Goal: Find specific page/section: Find specific page/section

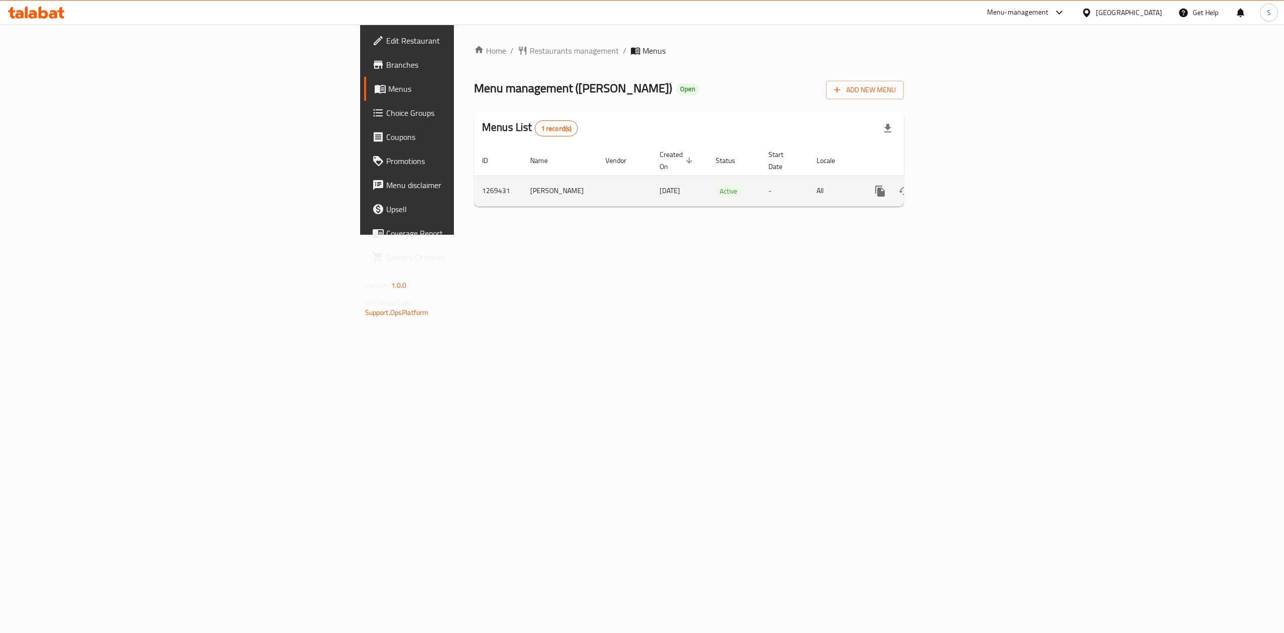
click at [972, 175] on td "enhanced table" at bounding box center [916, 190] width 112 height 31
click at [964, 179] on div "enhanced table" at bounding box center [916, 191] width 96 height 24
click at [958, 185] on icon "enhanced table" at bounding box center [952, 191] width 12 height 12
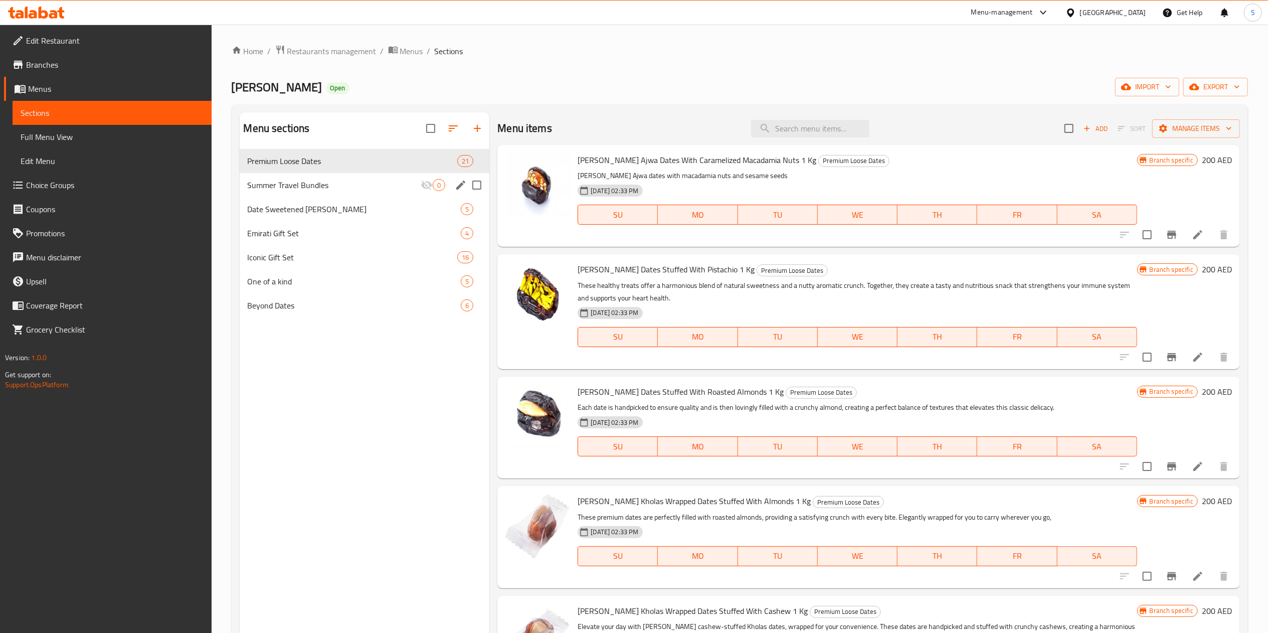
click at [335, 176] on div "Summer Travel Bundles 0" at bounding box center [365, 185] width 250 height 24
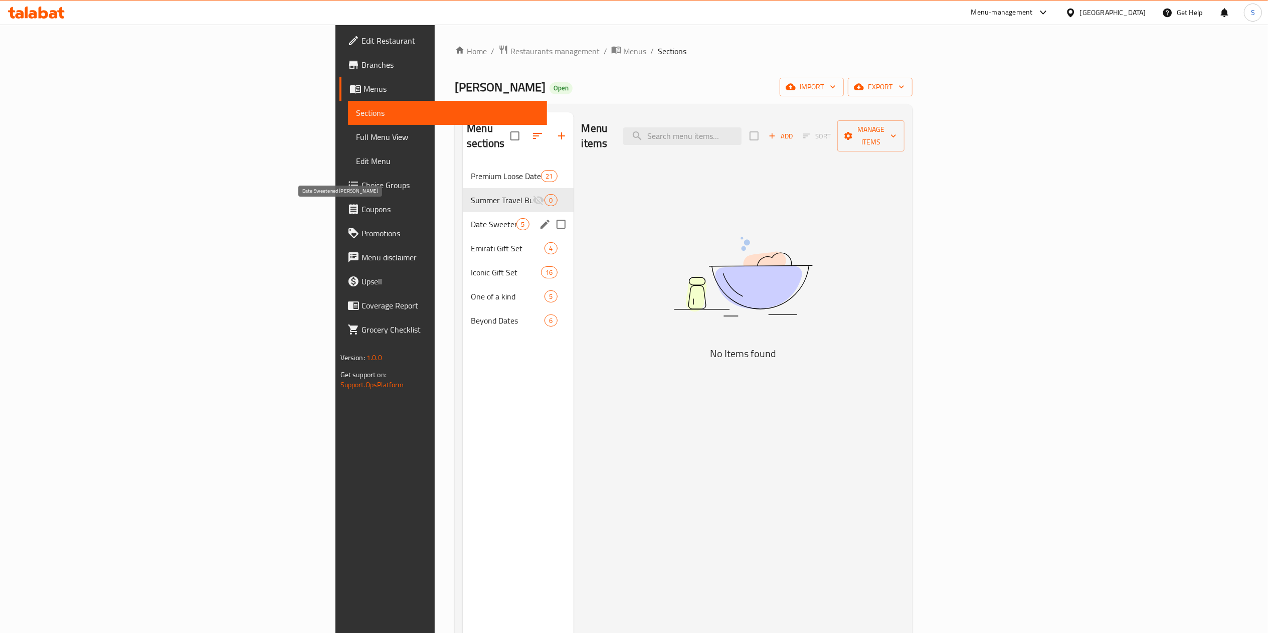
click at [471, 218] on span "Date Sweetened Pistachio Kunafa" at bounding box center [494, 224] width 46 height 12
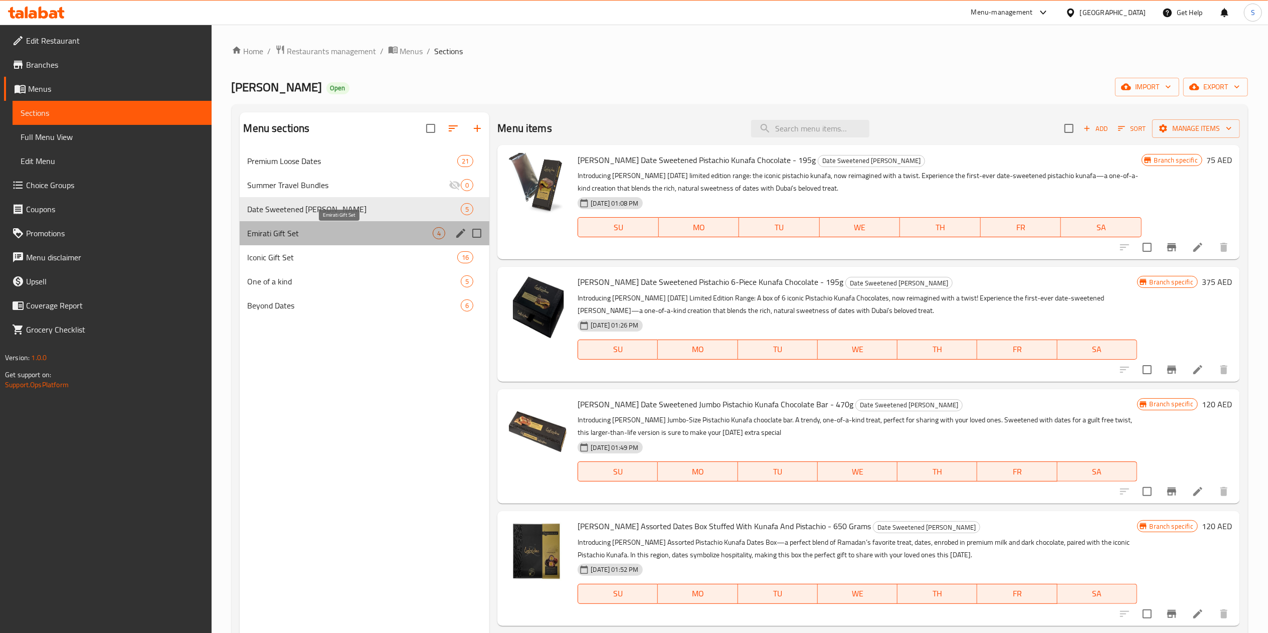
click at [336, 230] on span "Emirati Gift Set" at bounding box center [341, 233] width 186 height 12
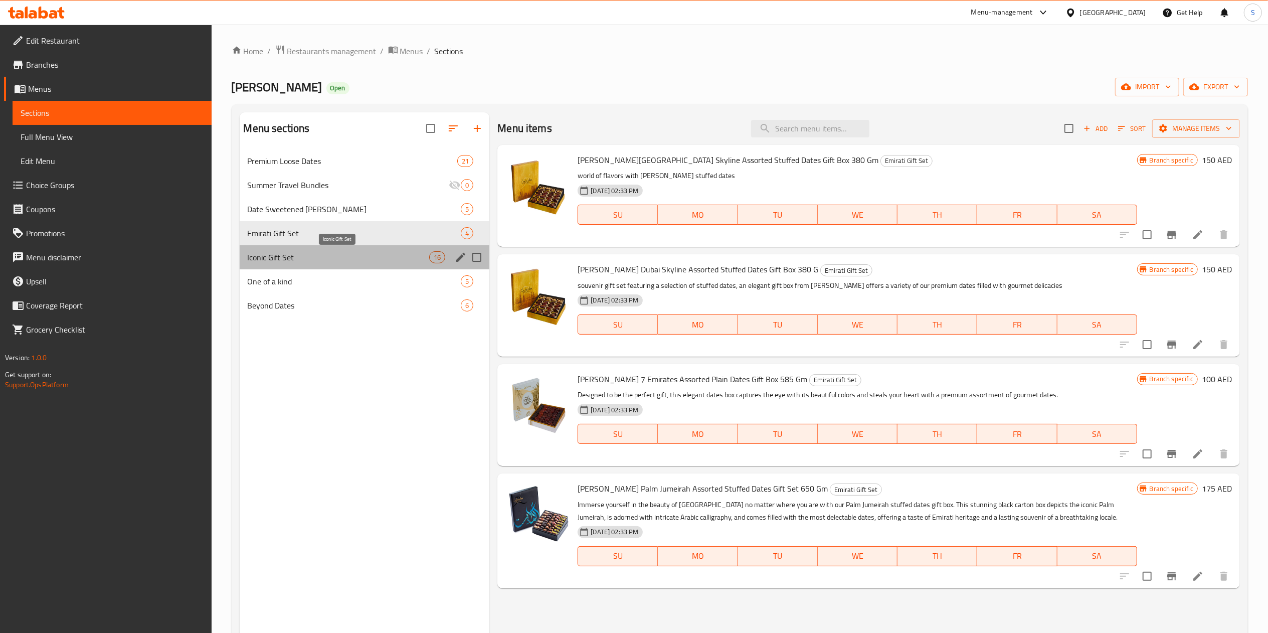
click at [329, 253] on span "Iconic Gift Set" at bounding box center [339, 257] width 182 height 12
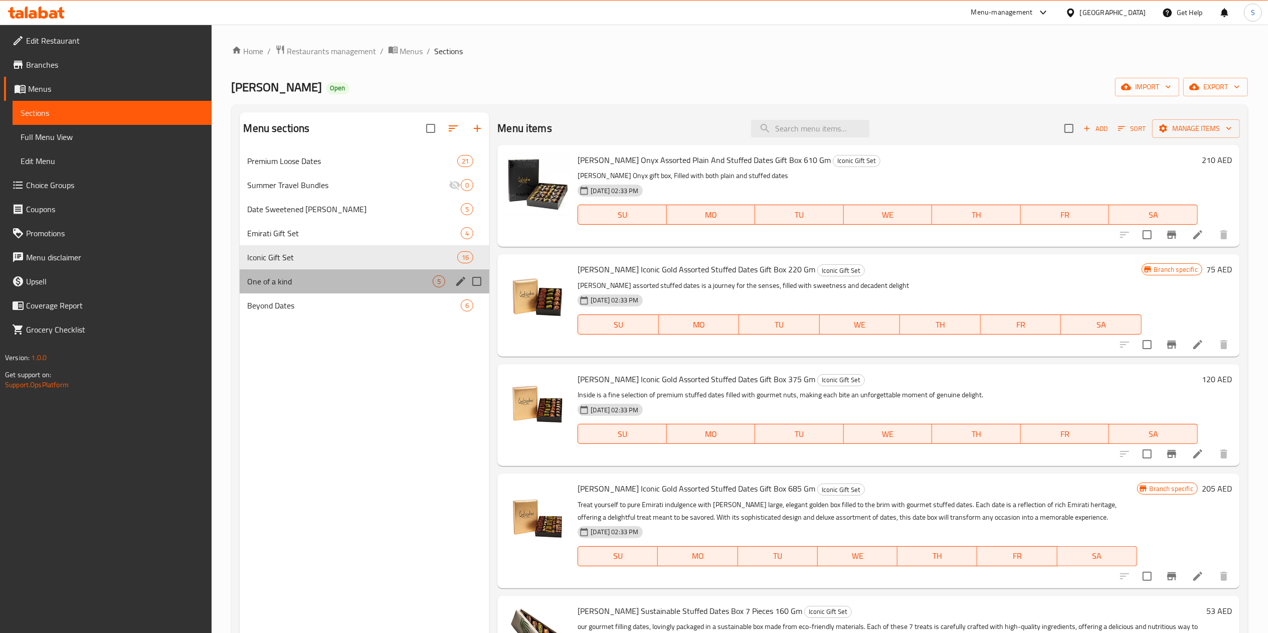
click at [293, 271] on div "One of a kind 5" at bounding box center [365, 281] width 250 height 24
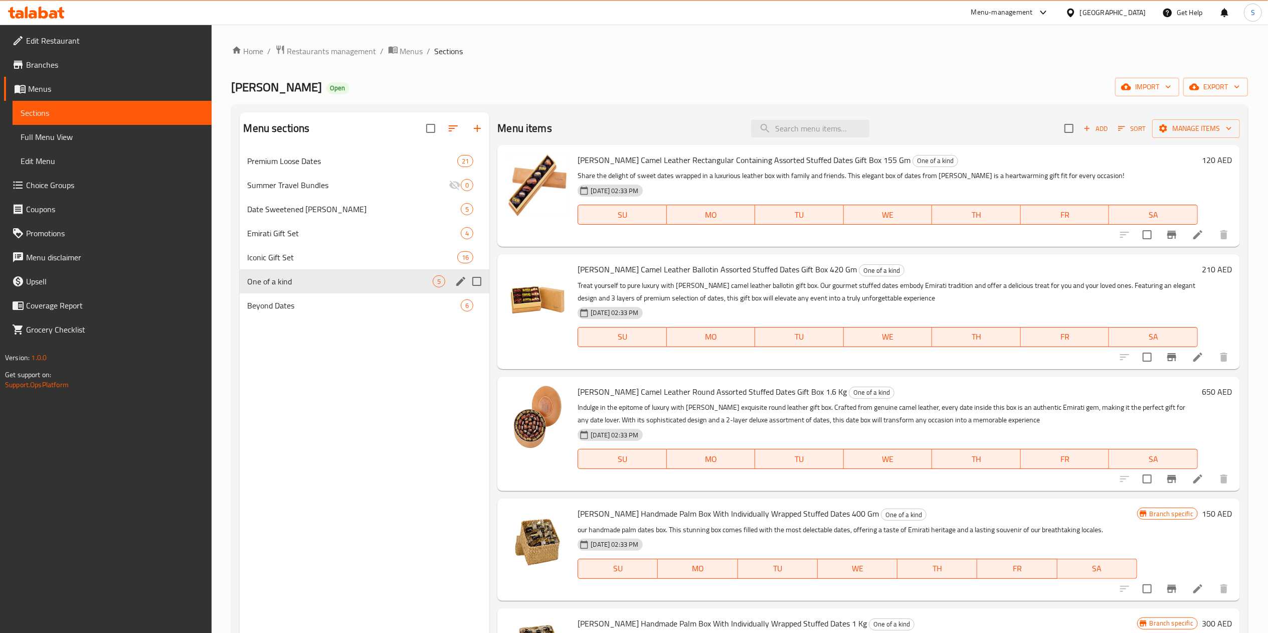
click at [324, 262] on span "Iconic Gift Set" at bounding box center [353, 257] width 210 height 12
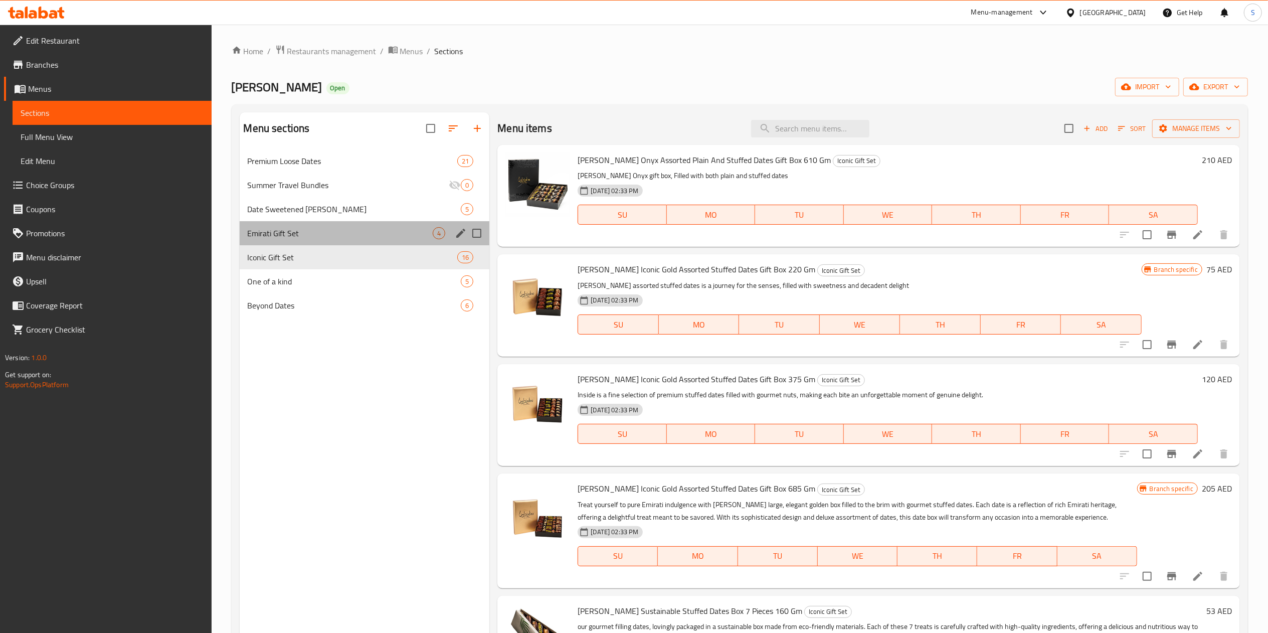
click at [354, 241] on div "Emirati Gift Set 4" at bounding box center [365, 233] width 250 height 24
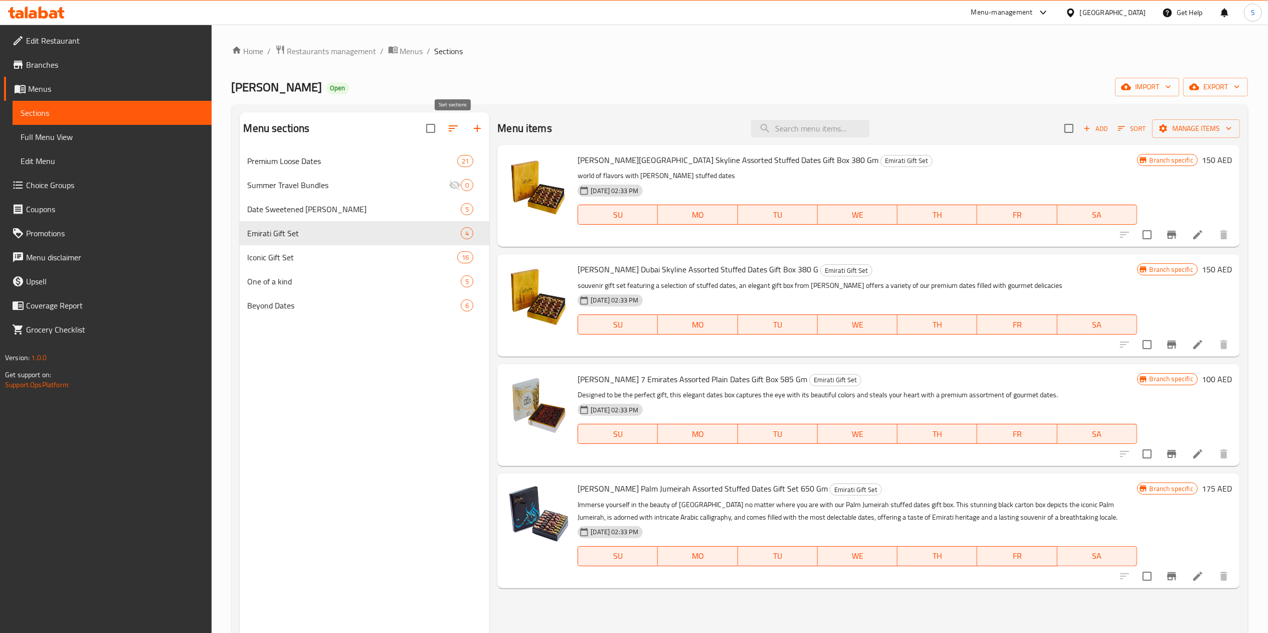
click at [448, 133] on icon "button" at bounding box center [453, 128] width 12 height 12
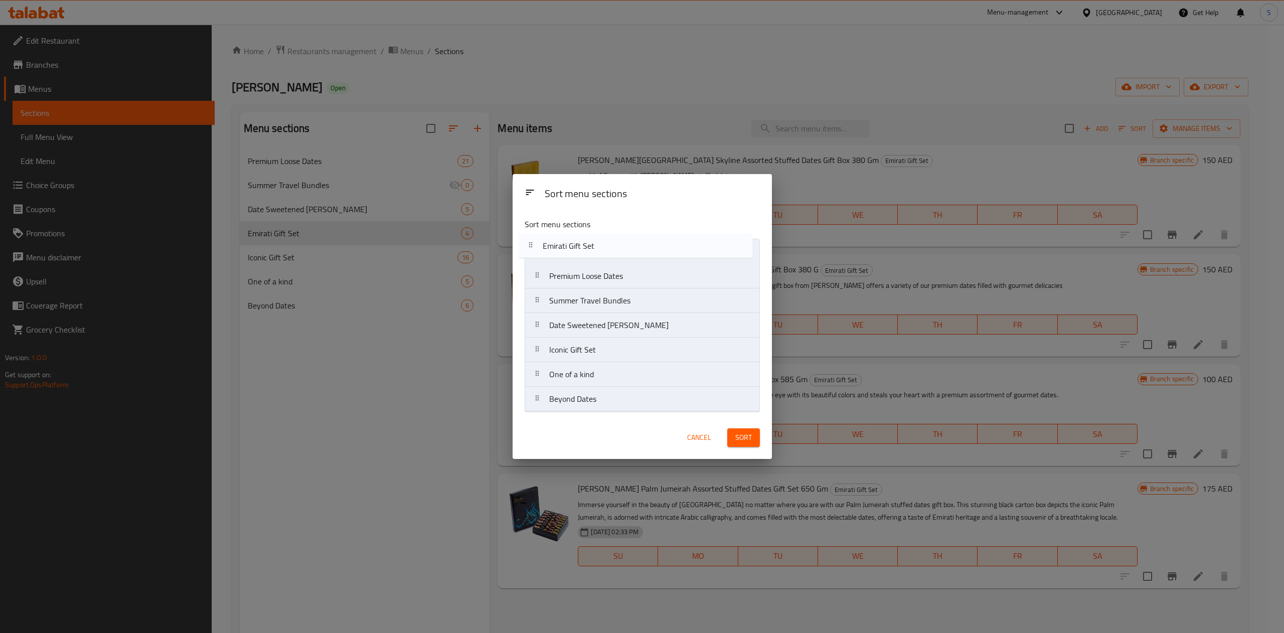
drag, startPoint x: 569, startPoint y: 336, endPoint x: 562, endPoint y: 251, distance: 86.0
click at [562, 251] on nav "Premium Loose Dates Summer Travel Bundles Date Sweetened Pistachio Kunafa Emira…" at bounding box center [641, 325] width 235 height 173
drag, startPoint x: 574, startPoint y: 360, endPoint x: 566, endPoint y: 283, distance: 77.6
click at [566, 283] on nav "Emirati Gift Set Premium Loose Dates Summer Travel Bundles Date Sweetened Pista…" at bounding box center [641, 325] width 235 height 173
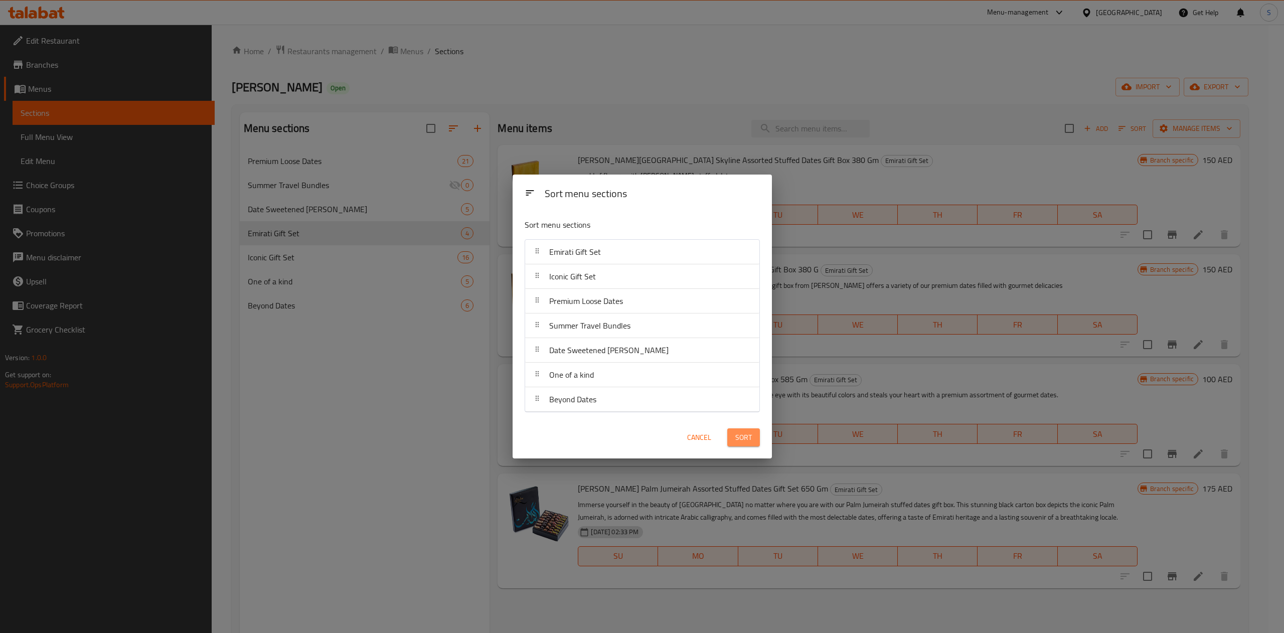
click at [744, 439] on span "Sort" at bounding box center [743, 437] width 17 height 13
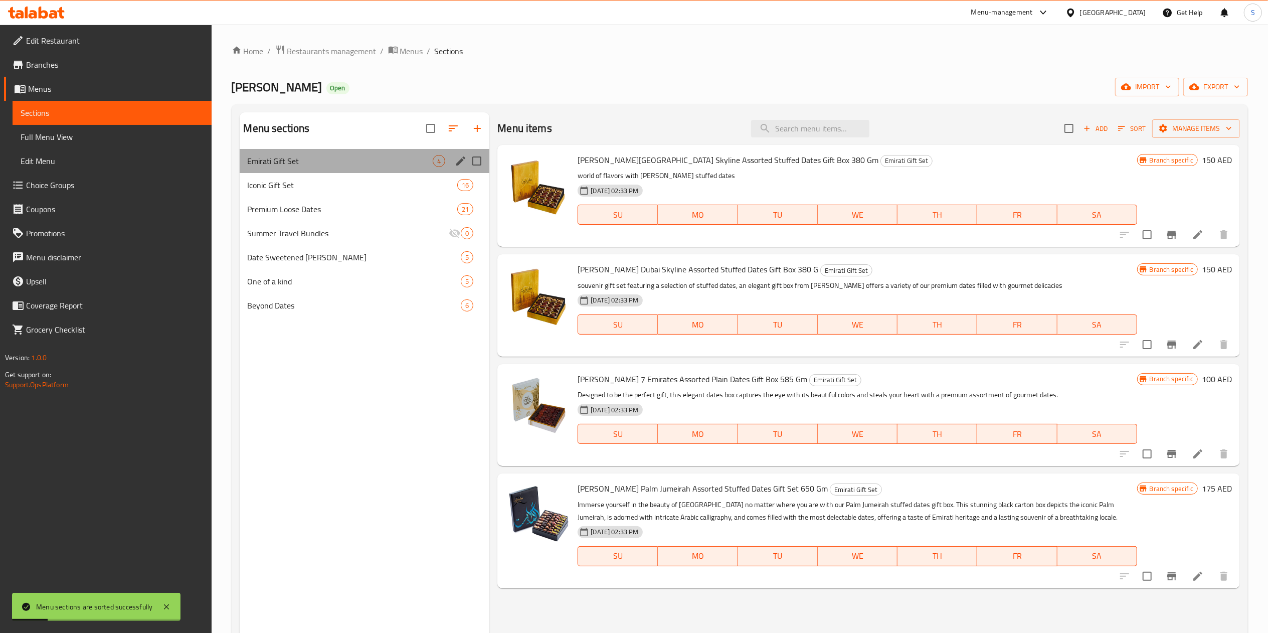
click at [358, 170] on div "Emirati Gift Set 4" at bounding box center [365, 161] width 250 height 24
click at [355, 187] on span "Iconic Gift Set" at bounding box center [339, 185] width 182 height 12
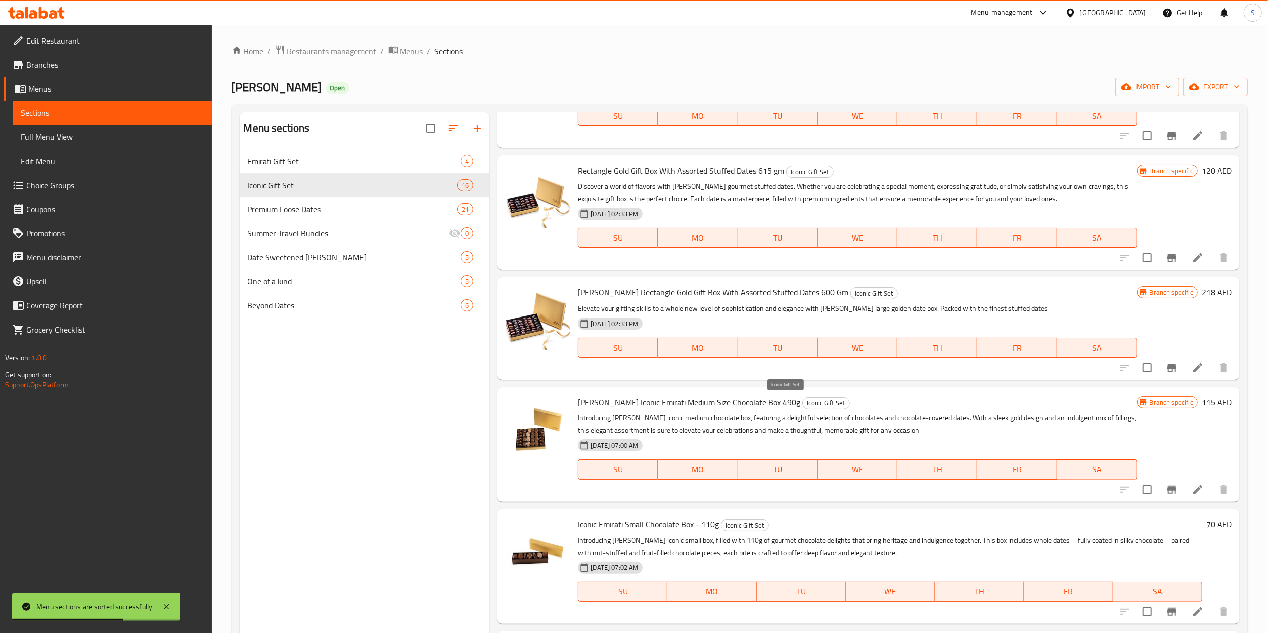
scroll to position [141, 0]
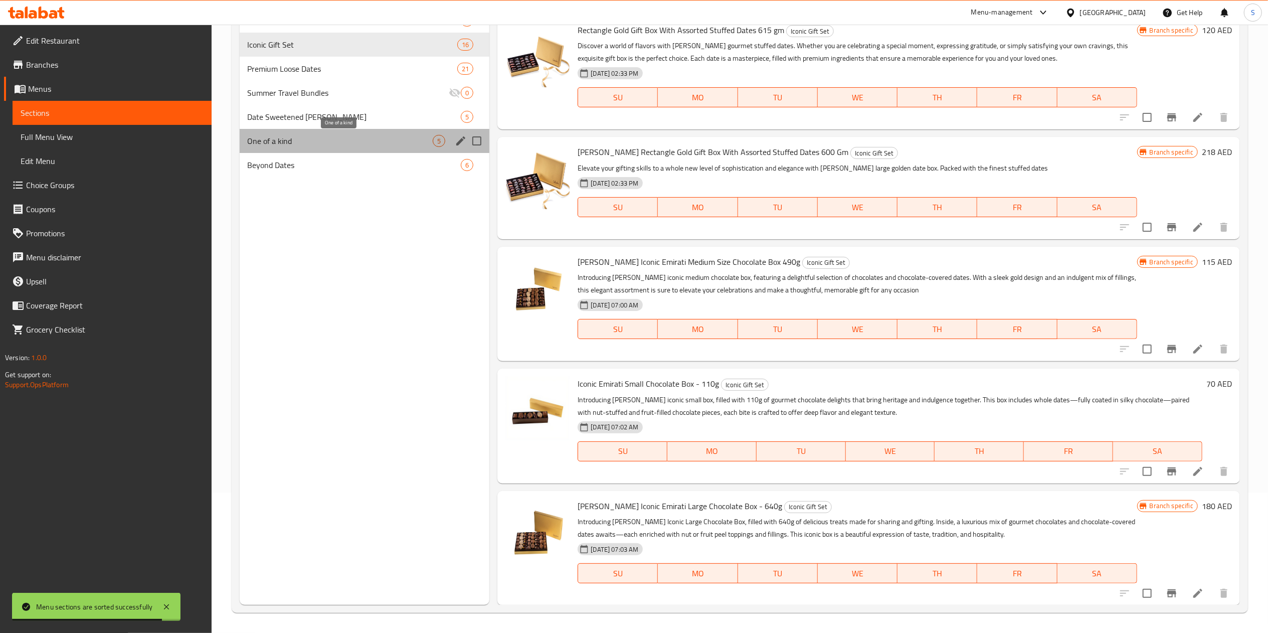
click at [337, 135] on span "One of a kind" at bounding box center [341, 141] width 186 height 12
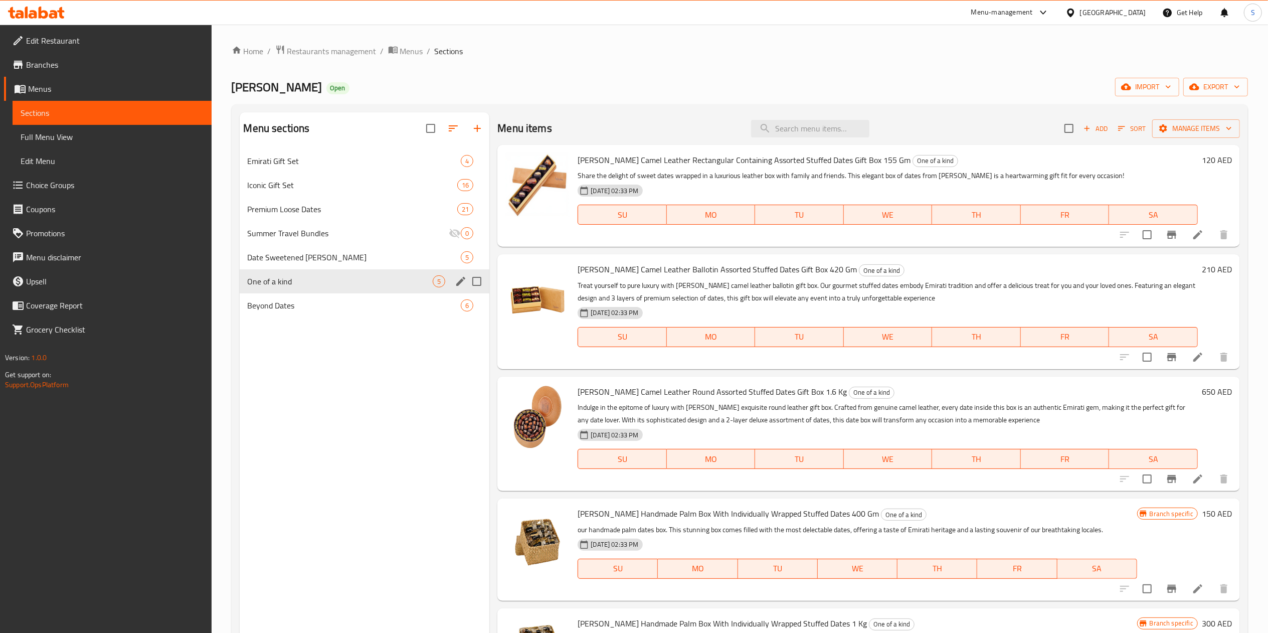
click at [341, 272] on div "One of a kind 5" at bounding box center [365, 281] width 250 height 24
click at [316, 250] on div "Date Sweetened Pistachio Kunafa 5" at bounding box center [365, 257] width 250 height 24
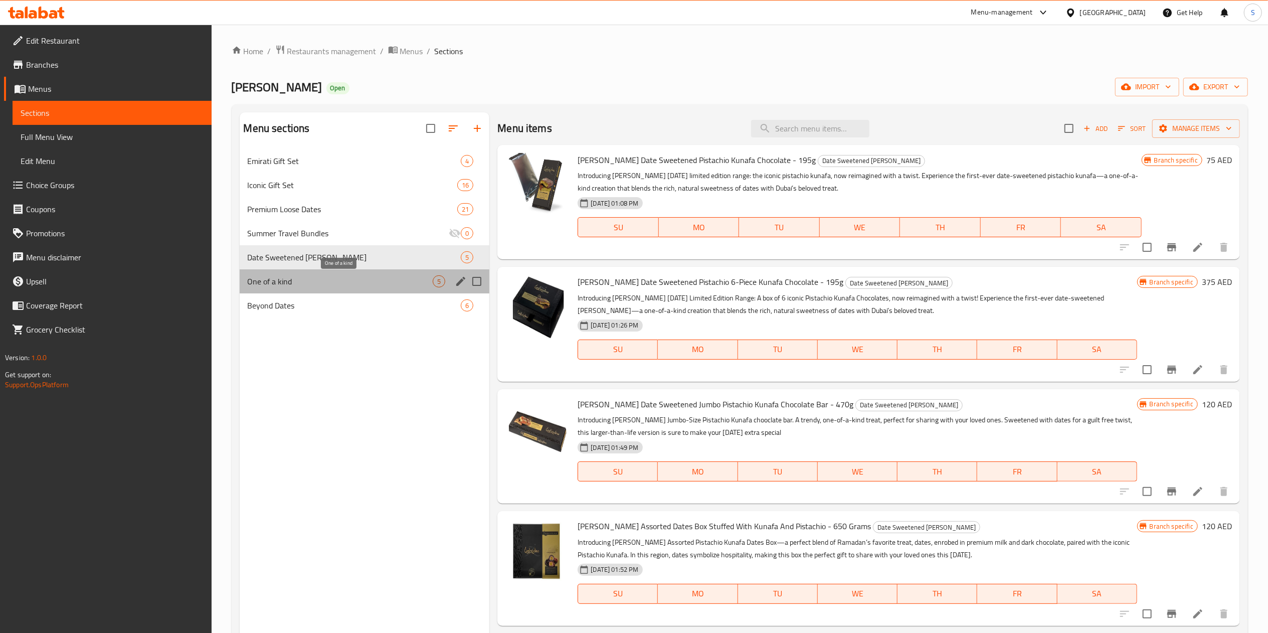
click at [295, 285] on span "One of a kind" at bounding box center [341, 281] width 186 height 12
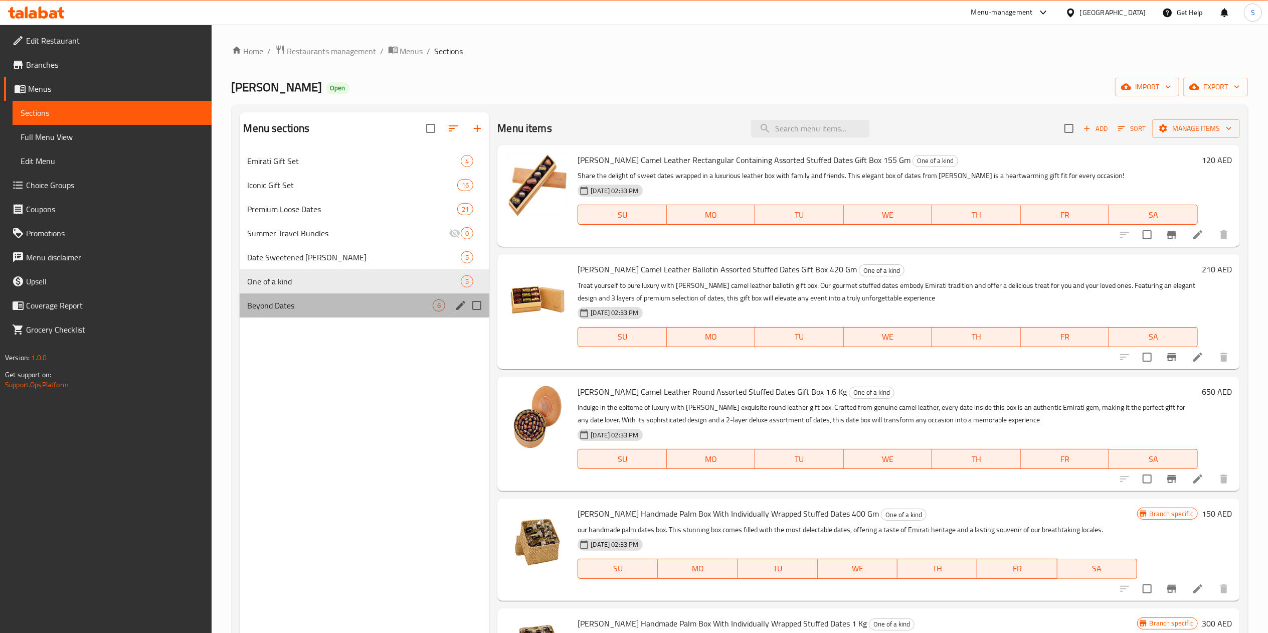
click at [291, 313] on div "Beyond Dates 6" at bounding box center [365, 305] width 250 height 24
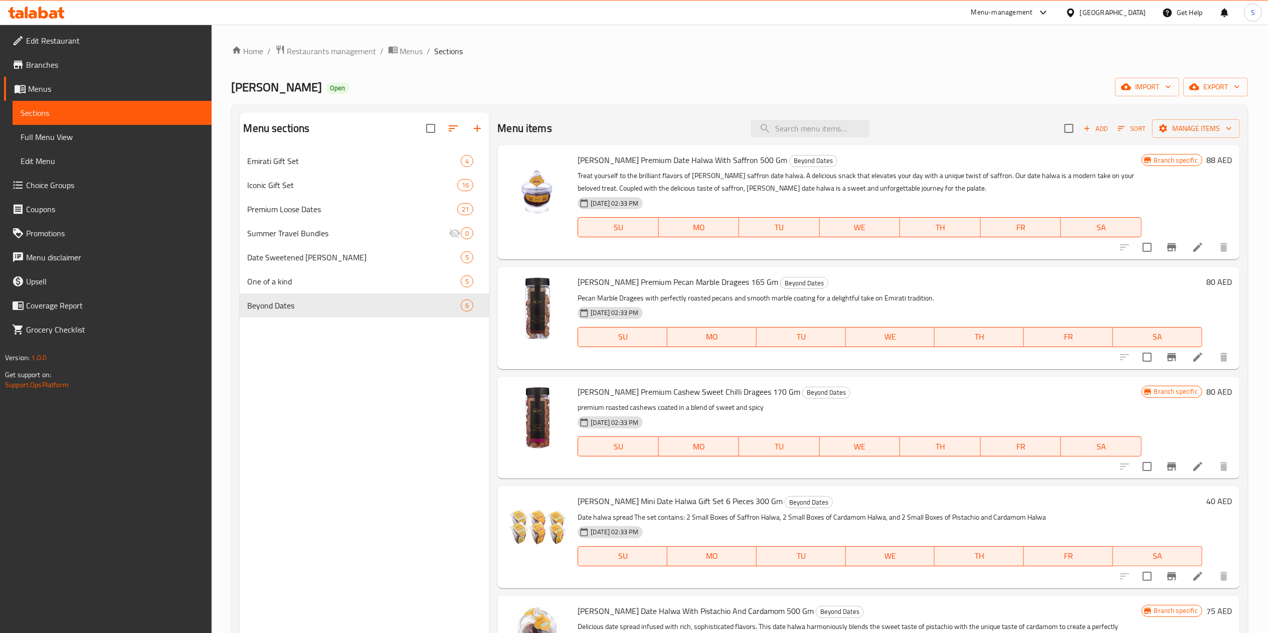
click at [1007, 20] on div "Menu-management" at bounding box center [1010, 13] width 94 height 24
click at [1015, 10] on div "Menu-management" at bounding box center [1002, 13] width 62 height 12
click at [915, 98] on div "Catalog" at bounding box center [921, 90] width 39 height 23
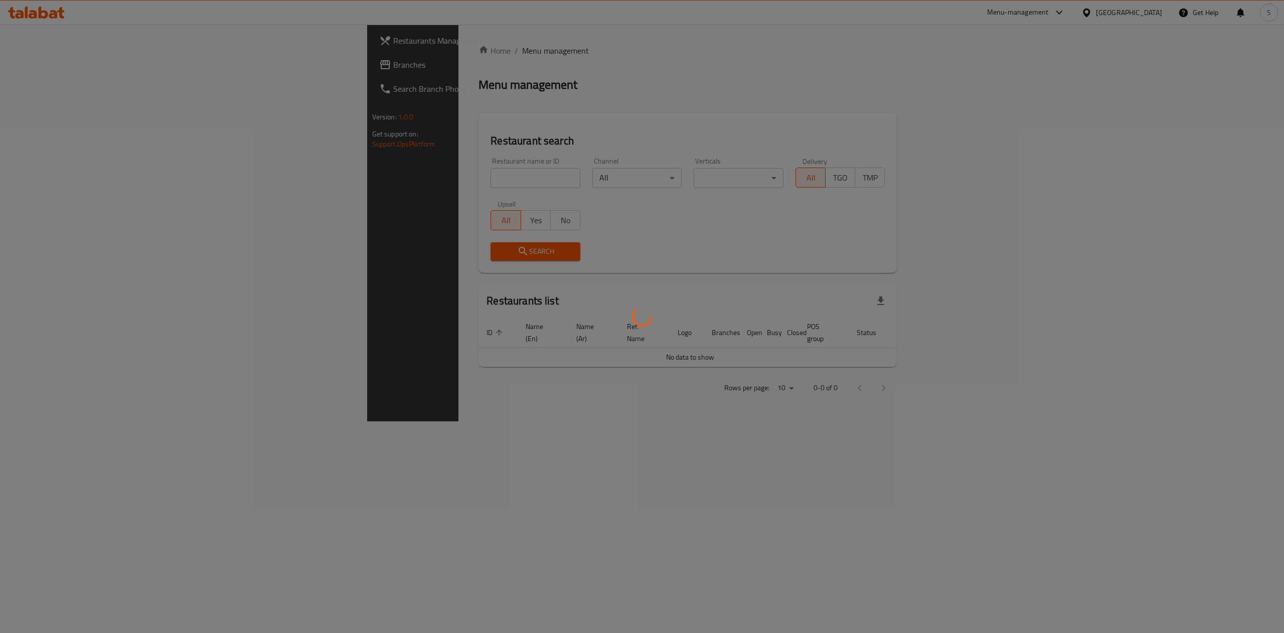
click at [301, 174] on div at bounding box center [642, 316] width 1284 height 633
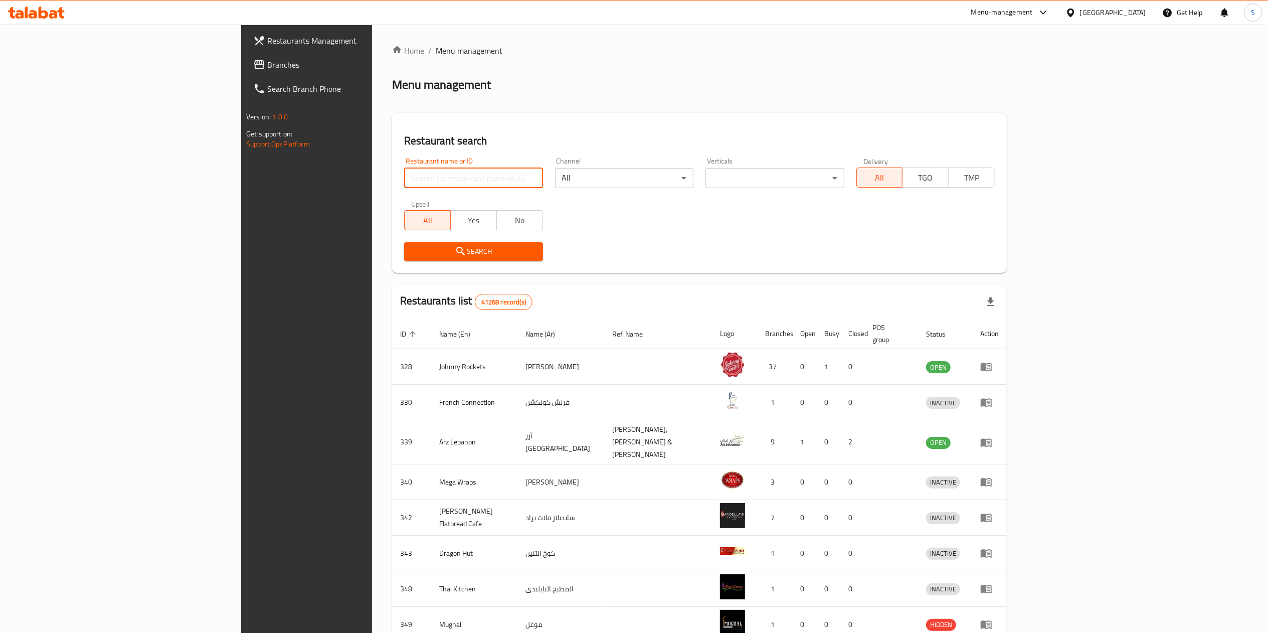
drag, startPoint x: 0, startPoint y: 0, endPoint x: 301, endPoint y: 174, distance: 348.0
click at [404, 174] on input "search" at bounding box center [473, 178] width 138 height 20
type input "slash coffee"
click button "Search" at bounding box center [473, 251] width 138 height 19
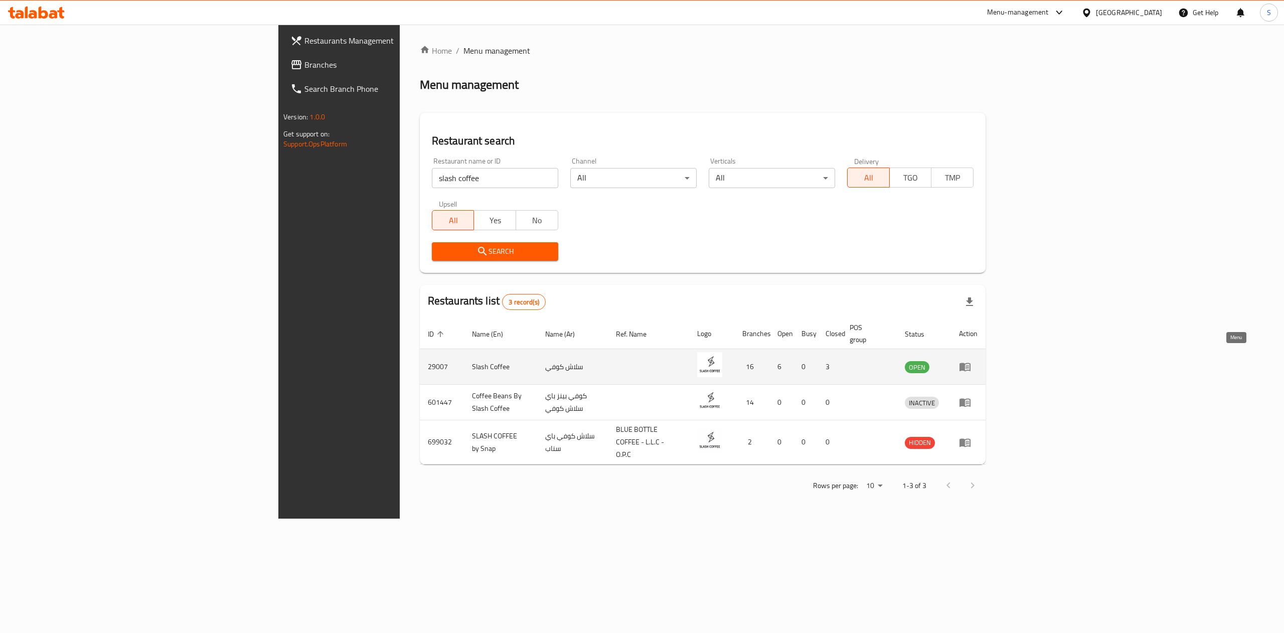
click at [971, 361] on icon "enhanced table" at bounding box center [965, 367] width 12 height 12
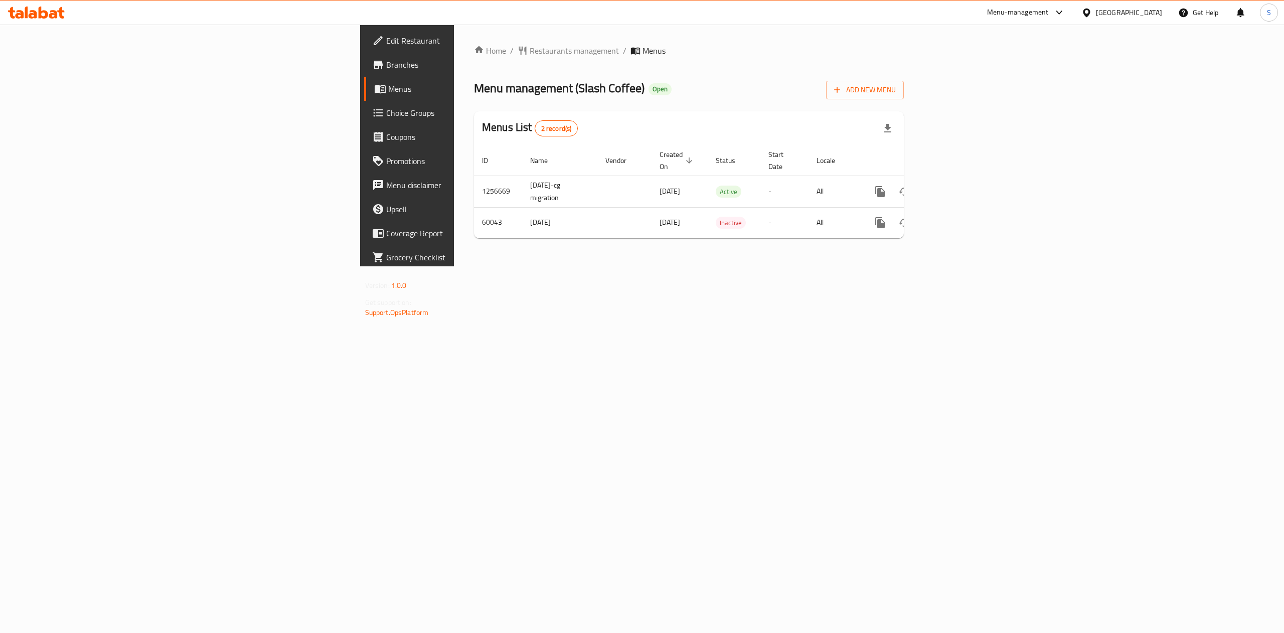
click at [386, 156] on span "Promotions" at bounding box center [476, 161] width 181 height 12
click at [364, 143] on link "Coupons" at bounding box center [469, 137] width 211 height 24
click at [386, 136] on span "Coupons" at bounding box center [476, 137] width 181 height 12
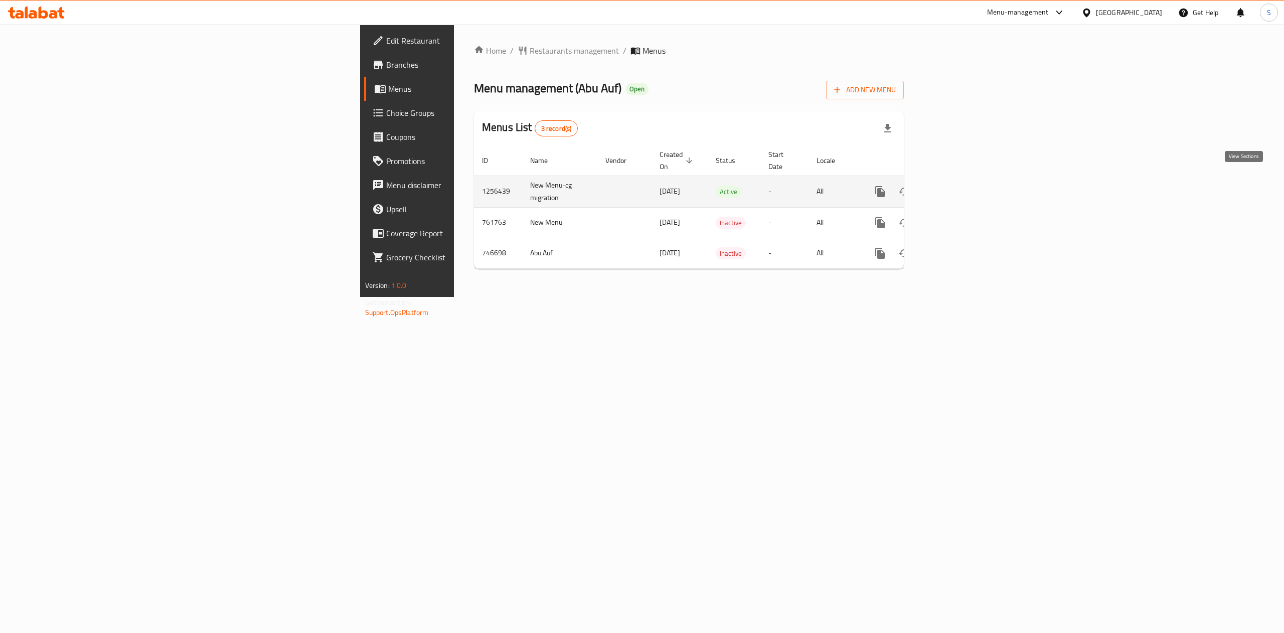
click at [958, 186] on icon "enhanced table" at bounding box center [952, 192] width 12 height 12
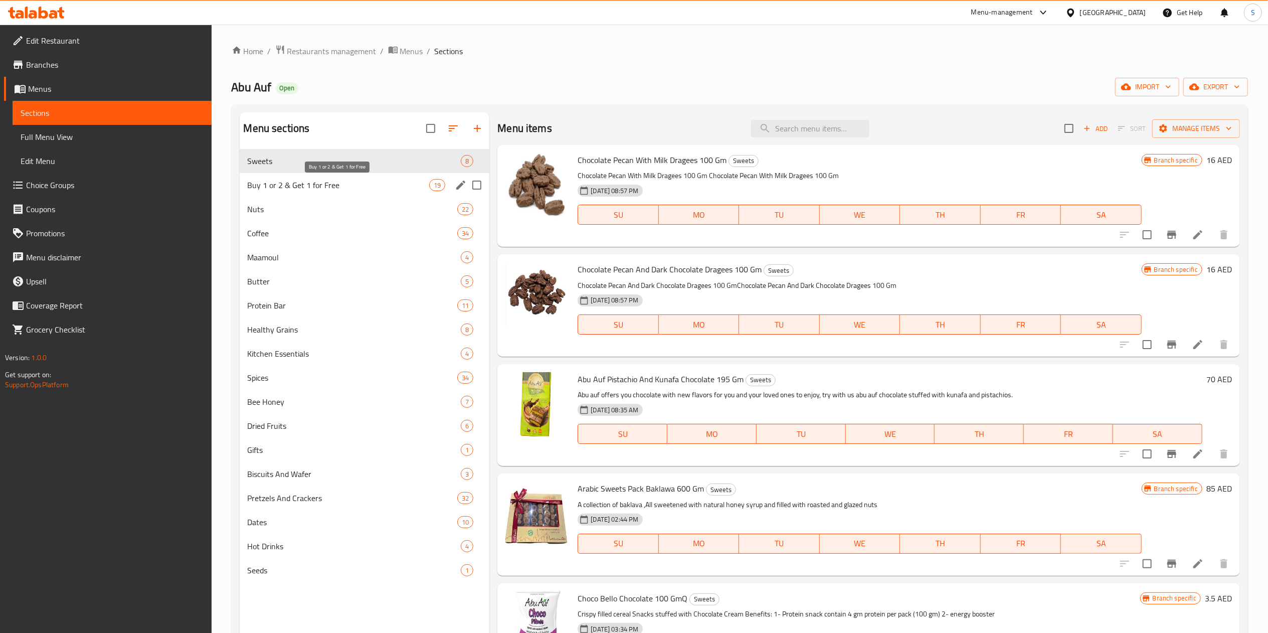
click at [361, 188] on span "Buy 1 or 2 & Get 1 for Free" at bounding box center [339, 185] width 182 height 12
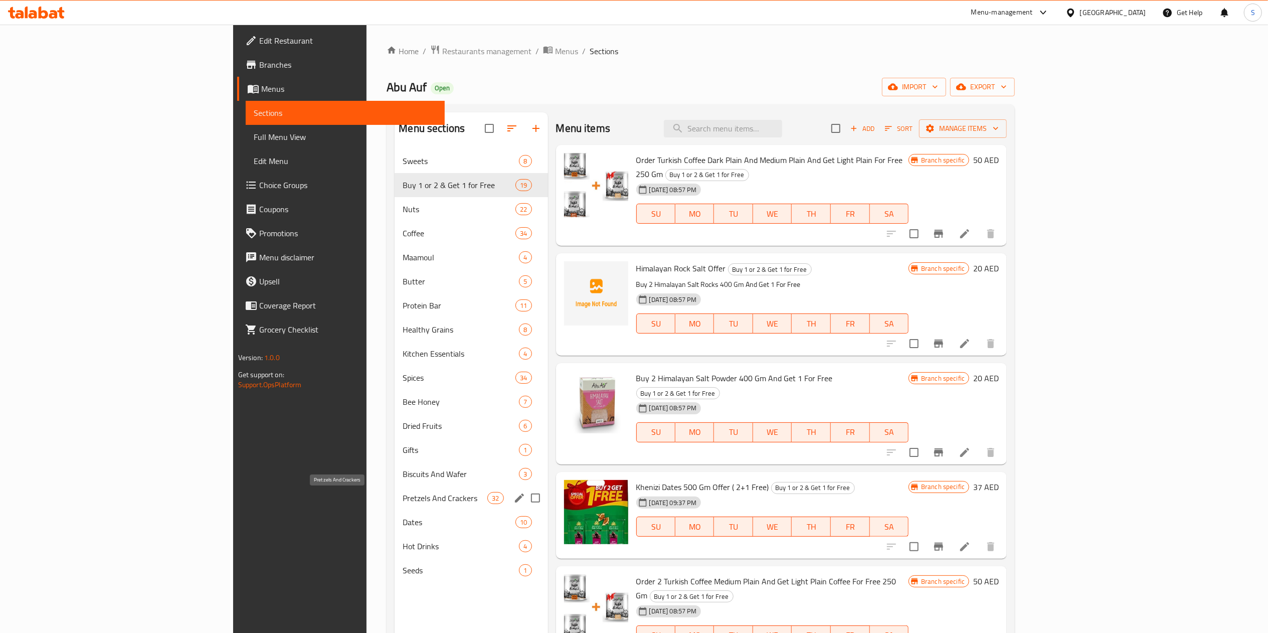
click at [403, 499] on span "Pretzels And Crackers" at bounding box center [445, 498] width 85 height 12
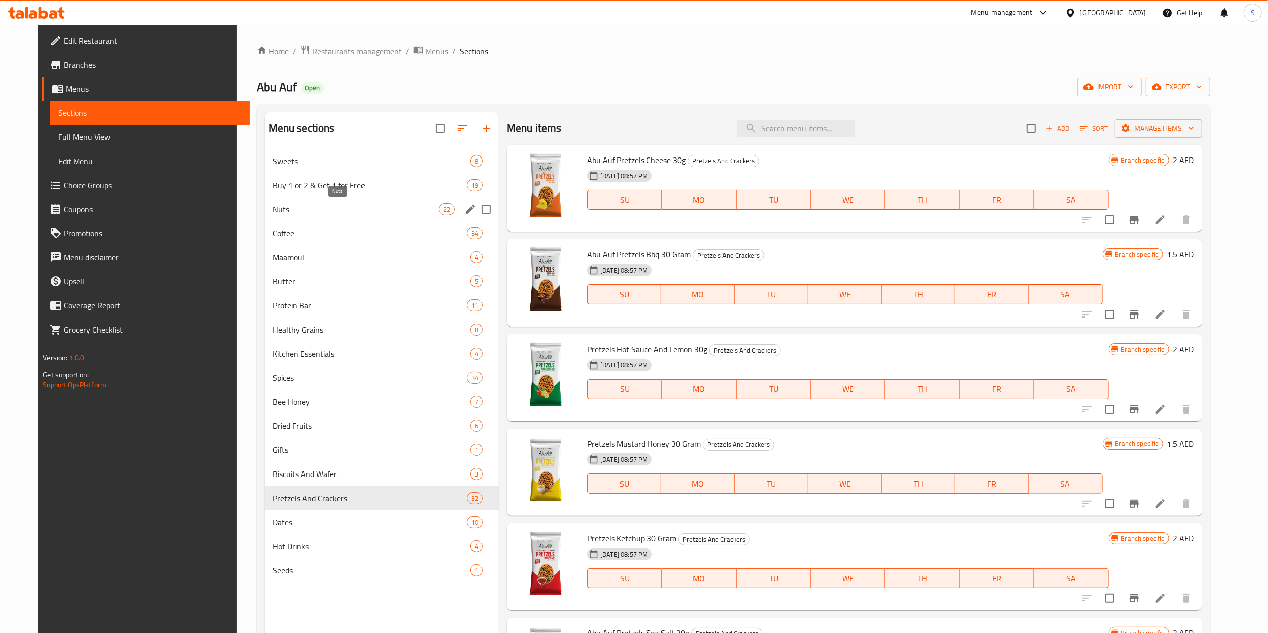
click at [339, 208] on span "Nuts" at bounding box center [356, 209] width 166 height 12
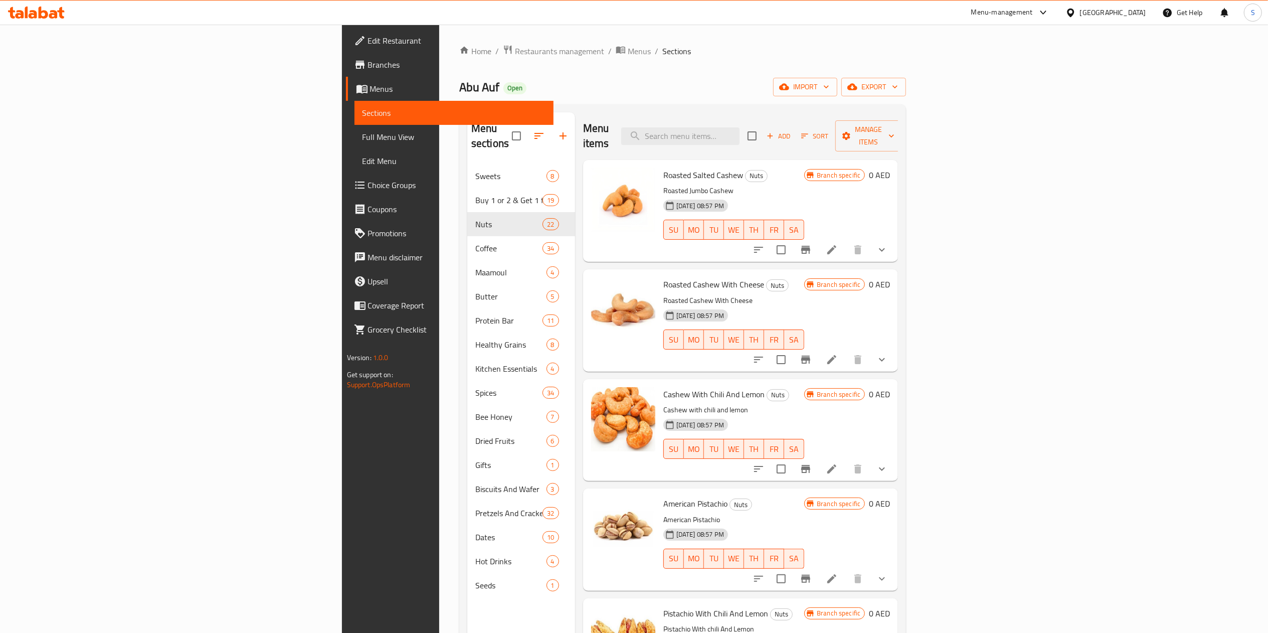
click at [527, 124] on button "button" at bounding box center [539, 136] width 24 height 24
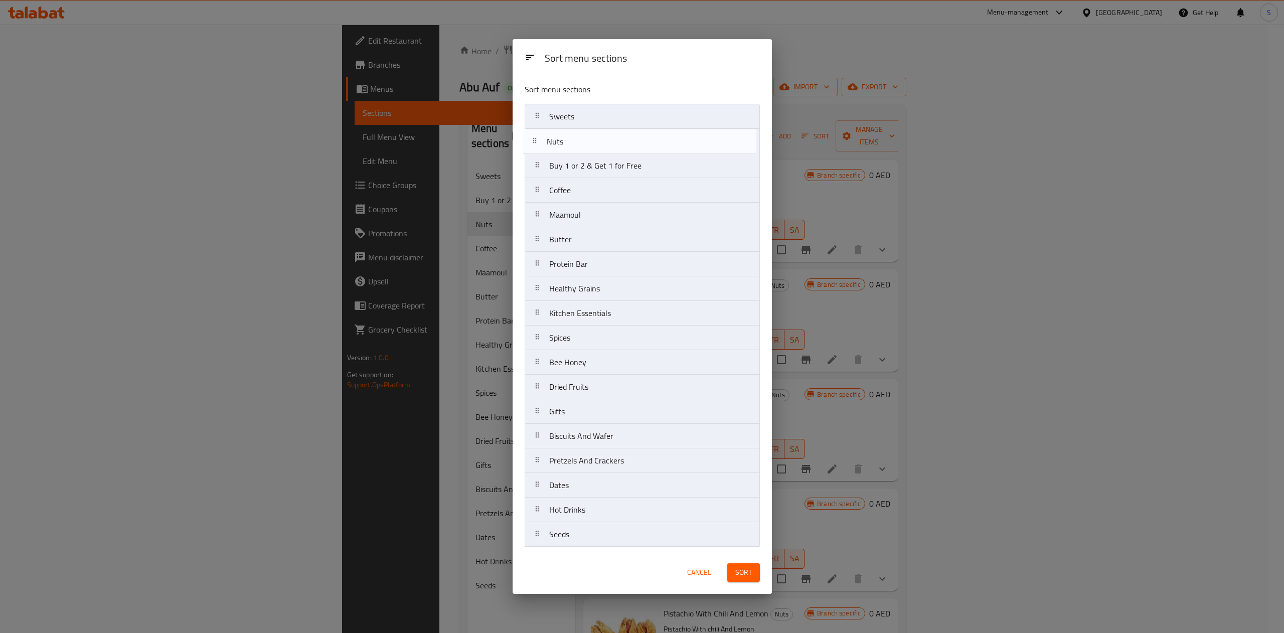
drag, startPoint x: 610, startPoint y: 173, endPoint x: 606, endPoint y: 140, distance: 33.3
click at [606, 140] on nav "Sweets Buy 1 or 2 & Get 1 for Free Nuts Coffee Maamoul Butter Protein Bar Healt…" at bounding box center [641, 325] width 235 height 443
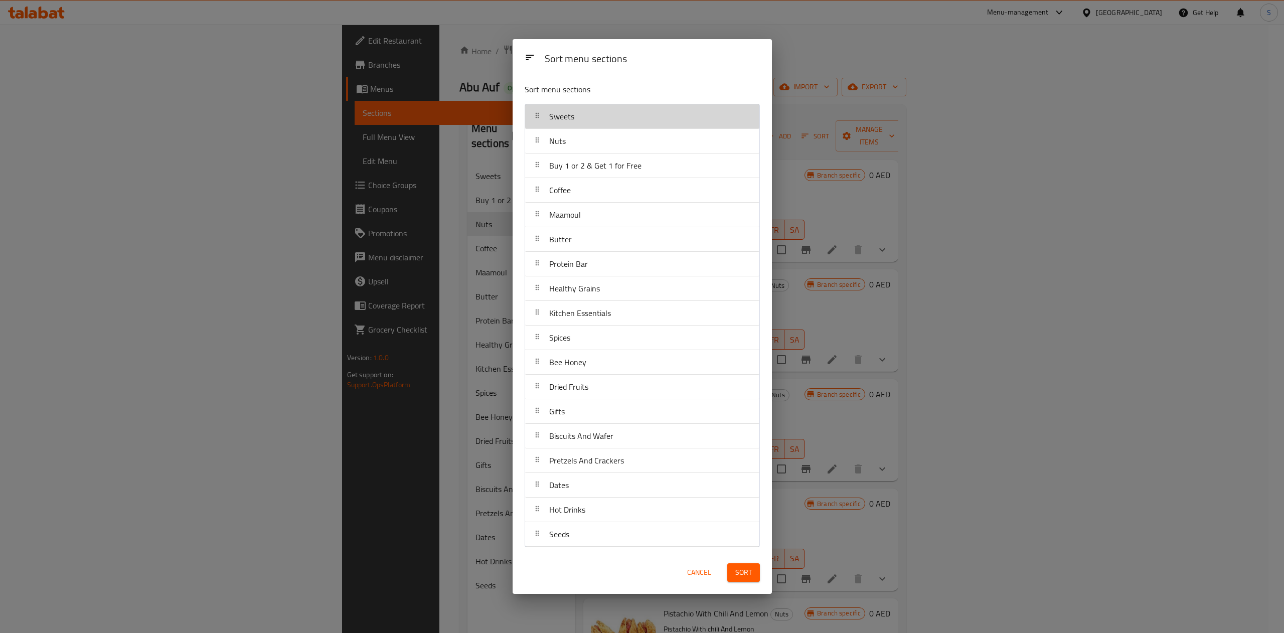
click at [607, 115] on div "Sweets" at bounding box center [642, 116] width 226 height 24
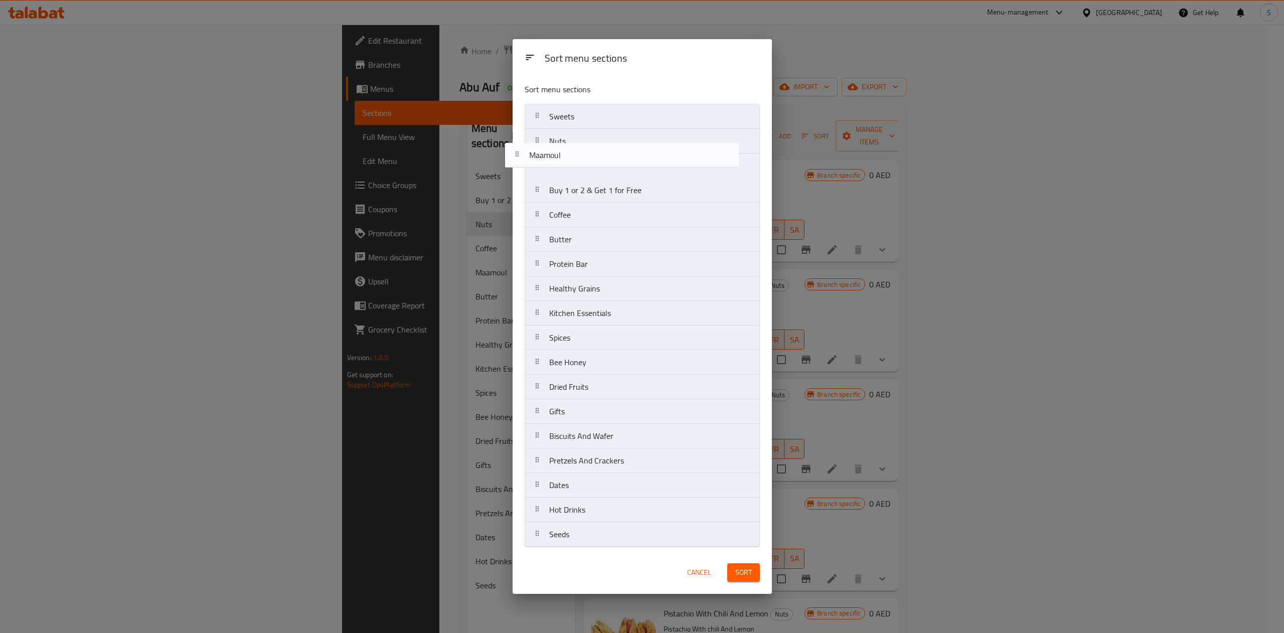
drag, startPoint x: 610, startPoint y: 220, endPoint x: 588, endPoint y: 154, distance: 69.0
click at [588, 154] on nav "Sweets Nuts Buy 1 or 2 & Get 1 for Free Coffee Maamoul Butter Protein Bar Healt…" at bounding box center [641, 325] width 235 height 443
drag, startPoint x: 587, startPoint y: 166, endPoint x: 579, endPoint y: 108, distance: 58.2
click at [579, 108] on nav "Sweets Nuts Maamoul Buy 1 or 2 & Get 1 for Free Coffee Butter Protein Bar Healt…" at bounding box center [641, 325] width 235 height 443
drag, startPoint x: 572, startPoint y: 166, endPoint x: 558, endPoint y: 110, distance: 57.9
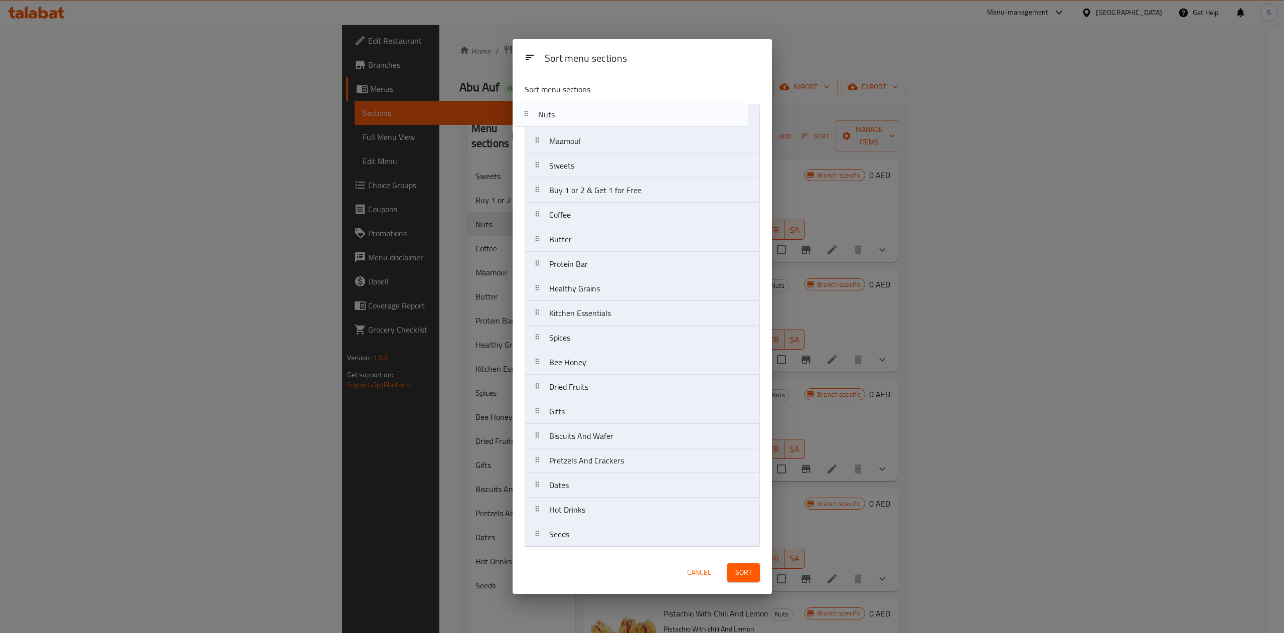
click at [558, 110] on nav "Maamoul Sweets Nuts Buy 1 or 2 & Get 1 for Free Coffee Butter Protein Bar Healt…" at bounding box center [641, 325] width 235 height 443
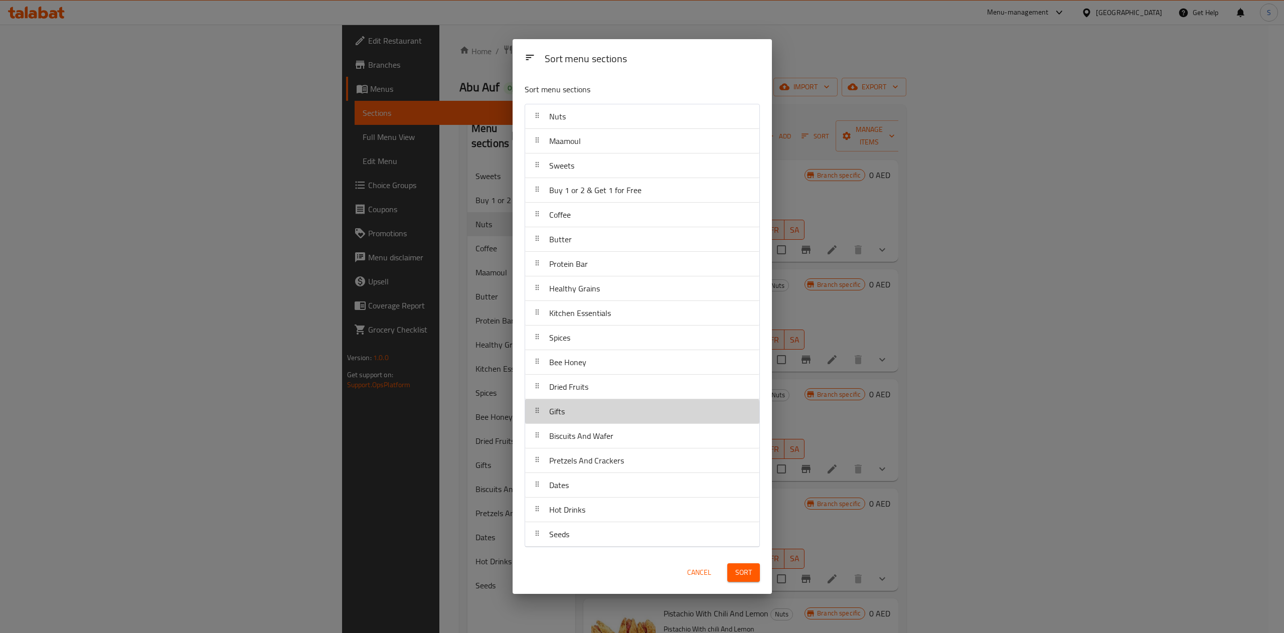
click at [615, 415] on div "Gifts" at bounding box center [642, 411] width 226 height 24
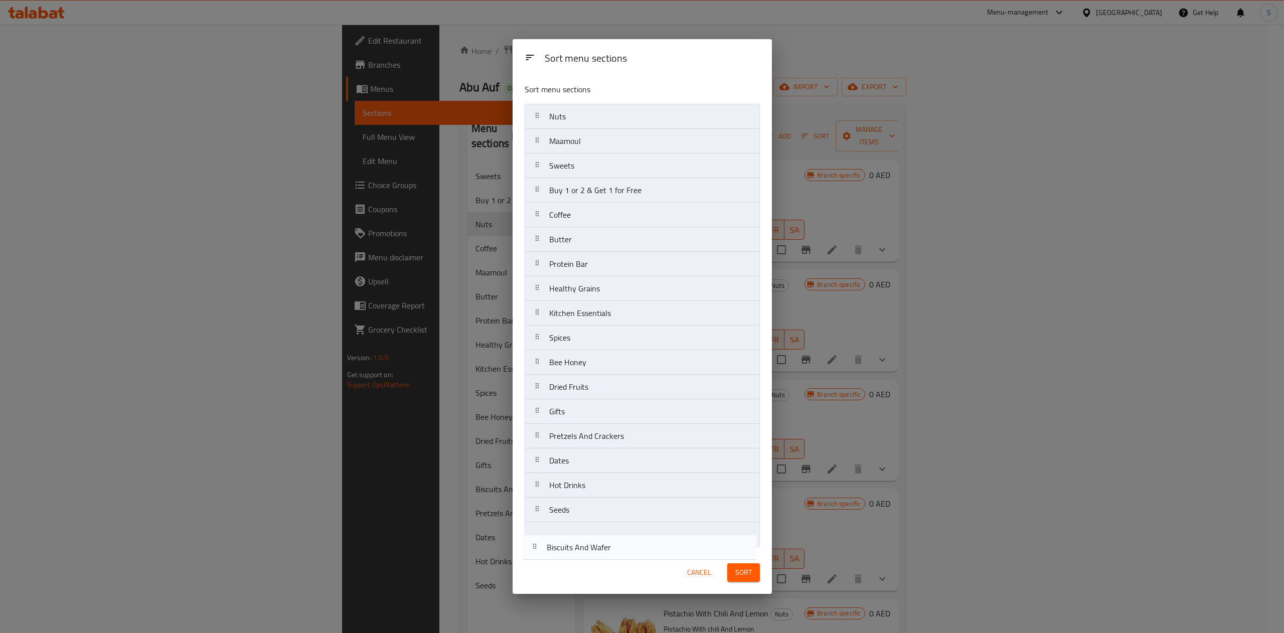
drag, startPoint x: 602, startPoint y: 441, endPoint x: 593, endPoint y: 562, distance: 120.7
click at [593, 562] on div "Sort menu sections Sort menu sections Nuts Maamoul Sweets Buy 1 or 2 & Get 1 fo…" at bounding box center [641, 316] width 259 height 555
drag, startPoint x: 608, startPoint y: 472, endPoint x: 599, endPoint y: 173, distance: 299.0
click at [599, 173] on nav "Nuts Maamoul Sweets Buy 1 or 2 & Get 1 for Free Coffee Butter Protein Bar Healt…" at bounding box center [641, 325] width 235 height 443
drag, startPoint x: 604, startPoint y: 241, endPoint x: 594, endPoint y: 216, distance: 26.7
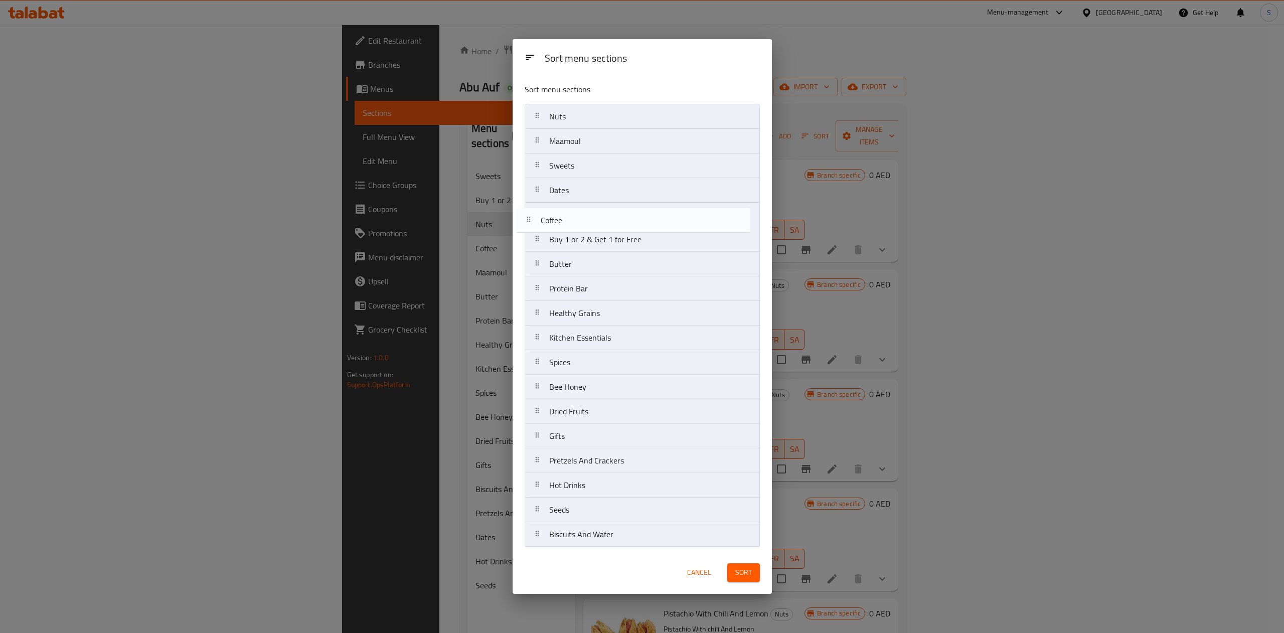
click at [594, 216] on nav "Nuts Maamoul Sweets Dates Buy 1 or 2 & Get 1 for Free Coffee Butter Protein Bar…" at bounding box center [641, 325] width 235 height 443
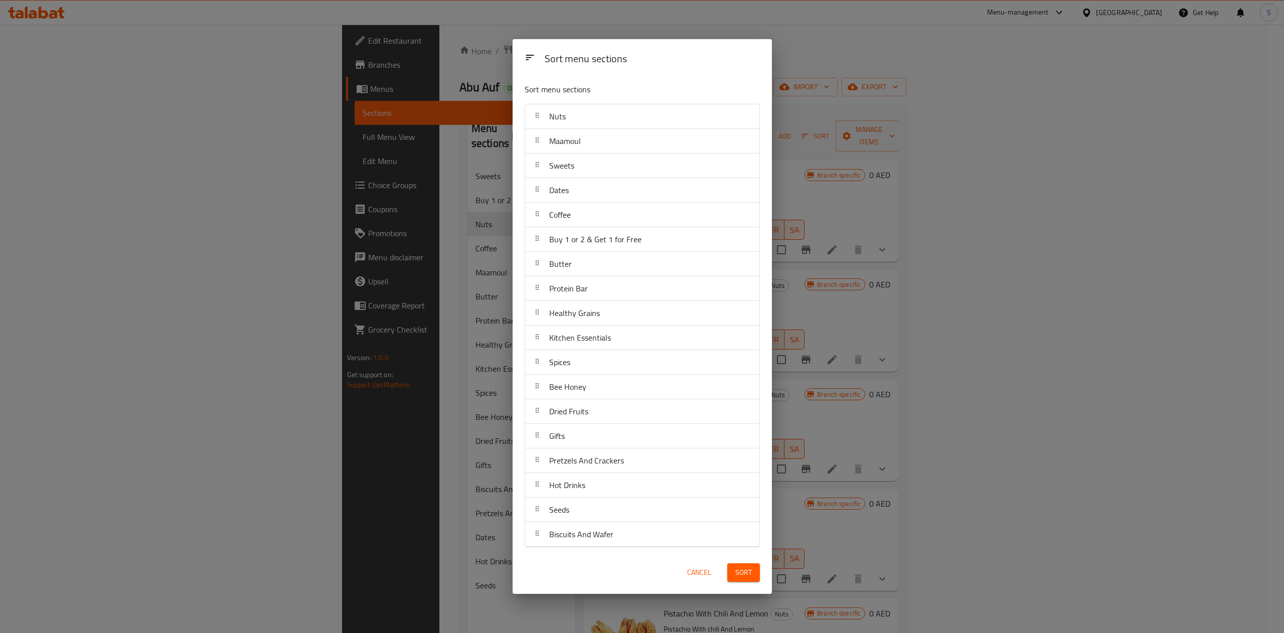
click at [737, 577] on span "Sort" at bounding box center [743, 572] width 17 height 13
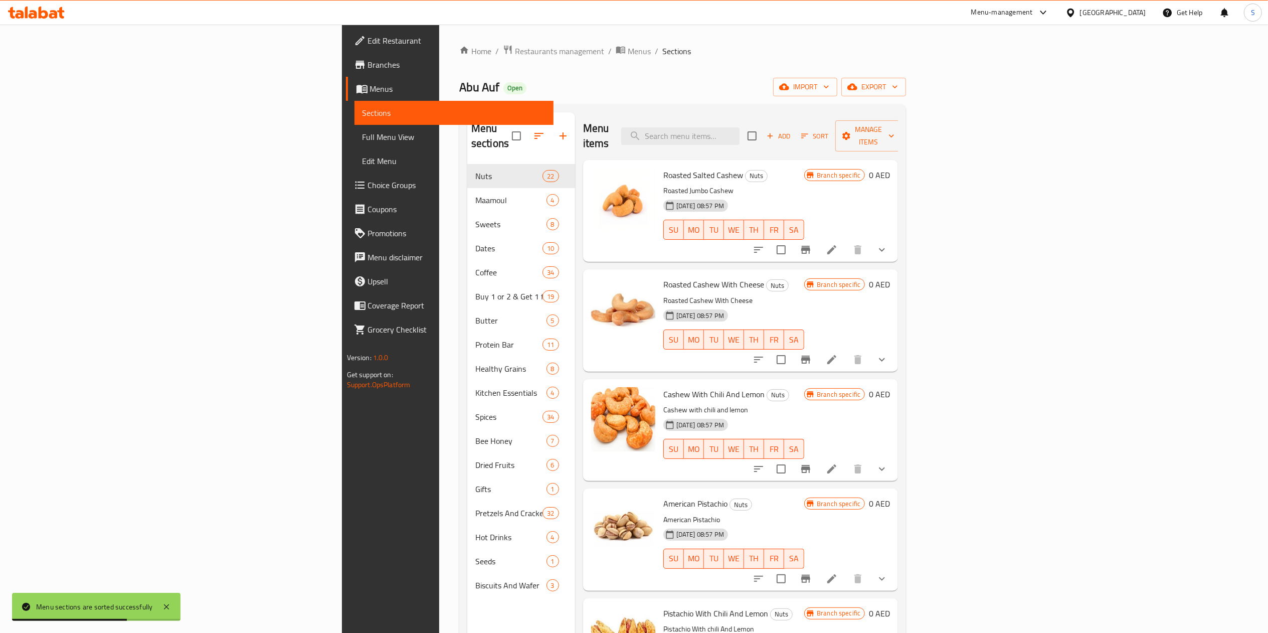
click at [1001, 12] on div "Menu-management" at bounding box center [1002, 13] width 62 height 12
click at [940, 72] on div "Agent Campaigns Center" at bounding box center [948, 67] width 76 height 11
